Goal: Check status: Check status

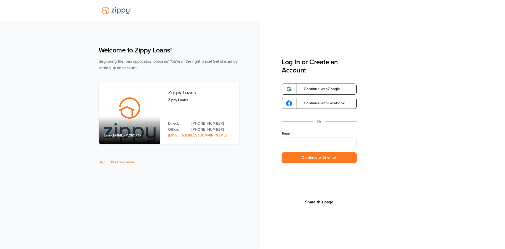
click at [295, 146] on input "Email" at bounding box center [319, 142] width 75 height 11
type input "**********"
drag, startPoint x: 344, startPoint y: 163, endPoint x: 320, endPoint y: 159, distance: 24.4
click at [320, 159] on button "Continue with email" at bounding box center [319, 157] width 75 height 11
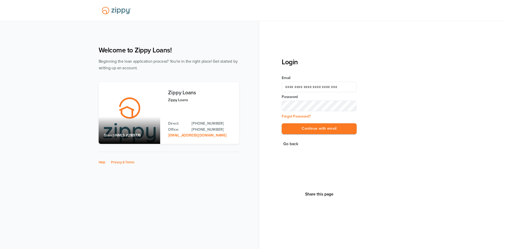
click at [310, 98] on label "Password" at bounding box center [319, 96] width 75 height 5
click at [282, 123] on button "Continue with email" at bounding box center [319, 128] width 75 height 11
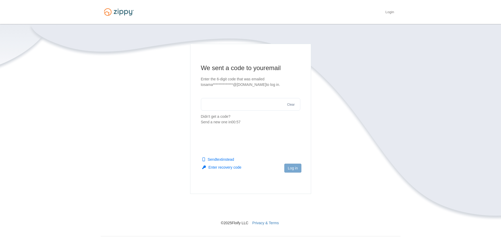
click at [264, 103] on input "text" at bounding box center [250, 104] width 99 height 13
type input "******"
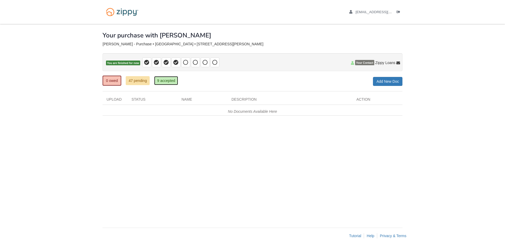
click at [171, 82] on link "9 accepted" at bounding box center [166, 80] width 24 height 9
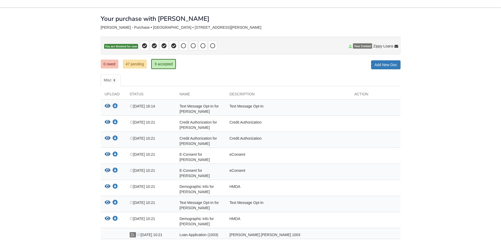
scroll to position [45, 0]
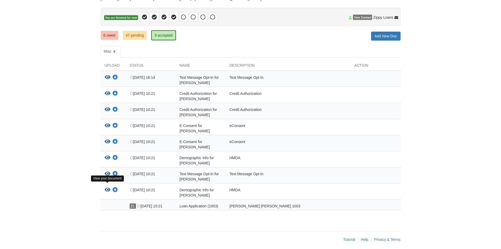
click at [108, 187] on icon "View Demographic Info for Samantha Amburgey" at bounding box center [108, 189] width 6 height 5
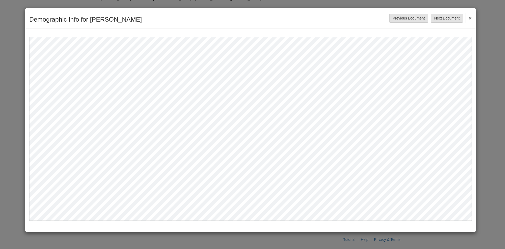
click at [469, 20] on button "×" at bounding box center [469, 17] width 6 height 9
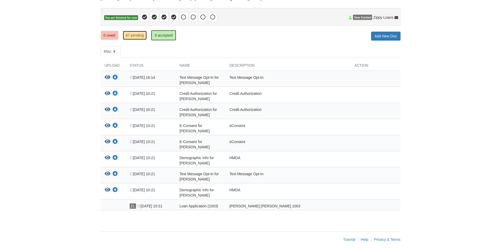
click at [142, 35] on link "47 pending" at bounding box center [135, 35] width 24 height 9
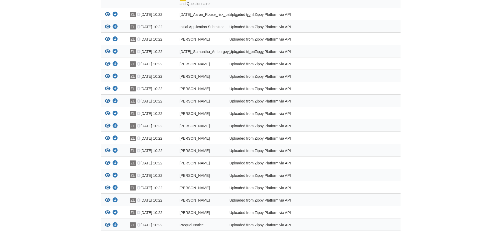
scroll to position [763, 0]
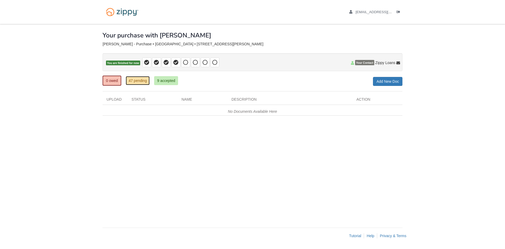
click at [137, 83] on link "47 pending" at bounding box center [138, 80] width 24 height 9
click at [107, 81] on link "0 owed" at bounding box center [112, 81] width 19 height 10
click at [216, 62] on icon at bounding box center [214, 62] width 5 height 5
